Goal: Transaction & Acquisition: Book appointment/travel/reservation

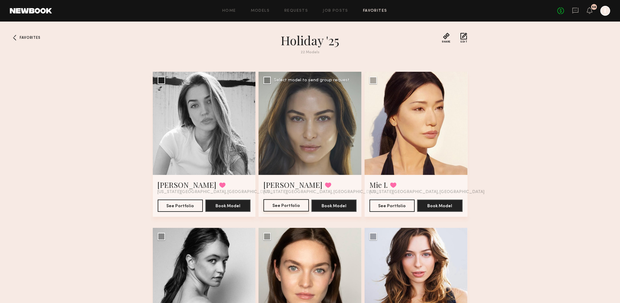
click at [283, 204] on button "See Portfolio" at bounding box center [286, 205] width 45 height 12
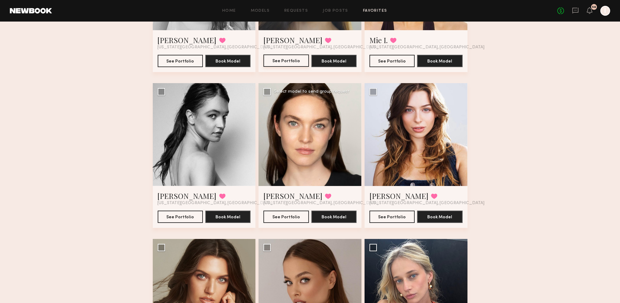
scroll to position [246, 0]
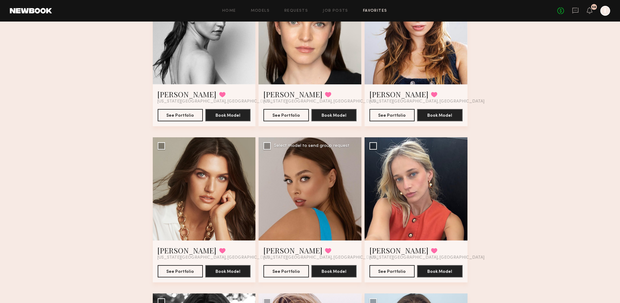
click at [299, 205] on div at bounding box center [310, 188] width 103 height 103
click at [290, 274] on button "See Portfolio" at bounding box center [286, 270] width 45 height 12
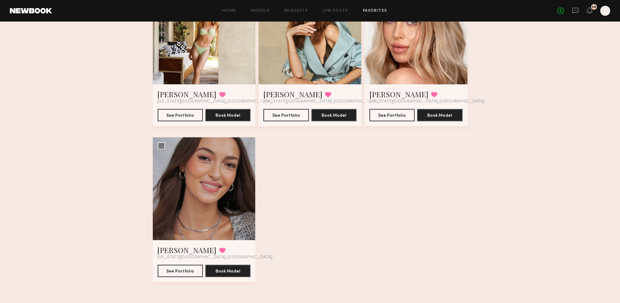
scroll to position [1025, 0]
click at [206, 214] on div at bounding box center [204, 188] width 103 height 103
click at [189, 272] on button "See Portfolio" at bounding box center [180, 270] width 45 height 12
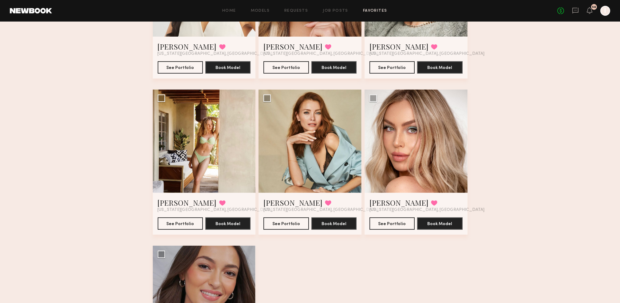
scroll to position [902, 0]
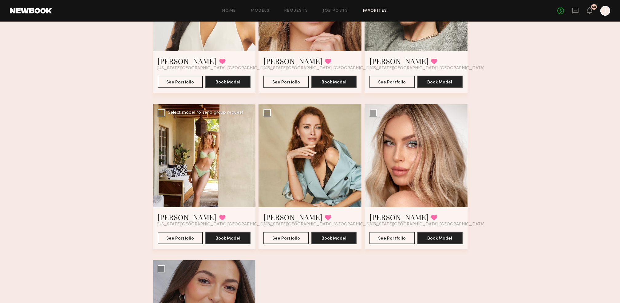
click at [212, 156] on div at bounding box center [204, 155] width 103 height 103
click at [189, 244] on button "See Portfolio" at bounding box center [180, 237] width 45 height 12
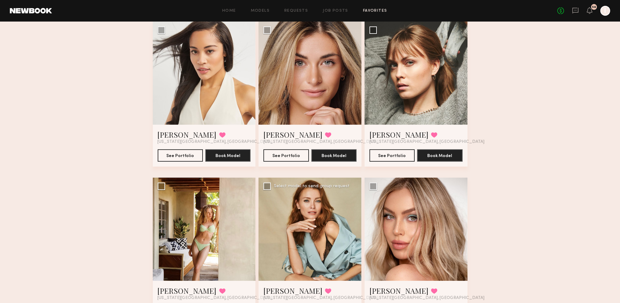
scroll to position [779, 0]
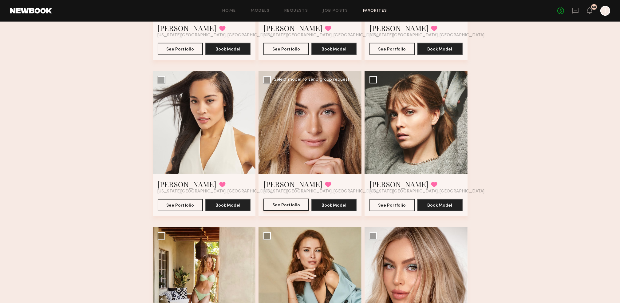
click at [288, 207] on button "See Portfolio" at bounding box center [286, 204] width 45 height 12
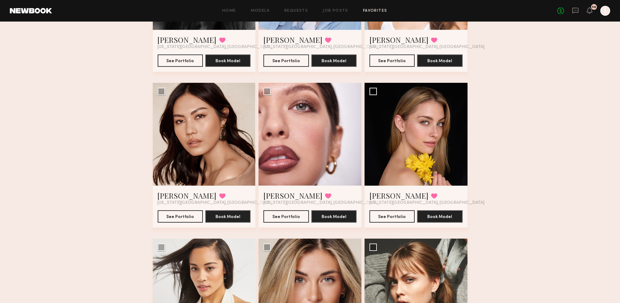
scroll to position [615, 0]
